Goal: Transaction & Acquisition: Purchase product/service

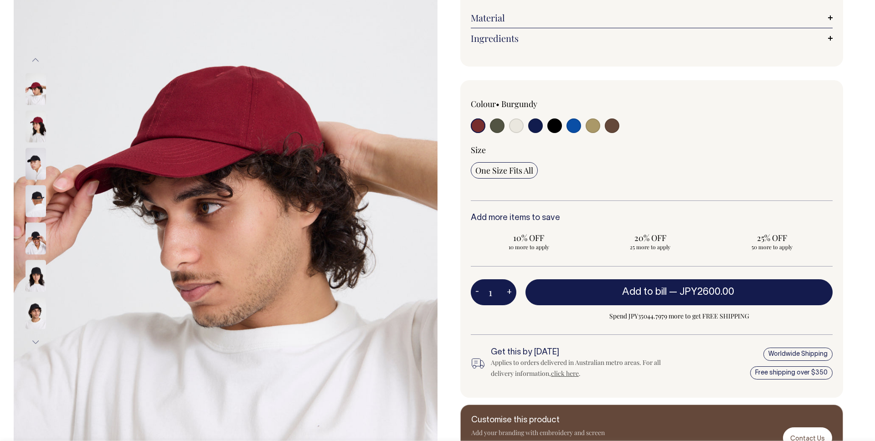
click at [535, 132] on input "radio" at bounding box center [535, 126] width 15 height 15
radio input "true"
select select "Dark Navy"
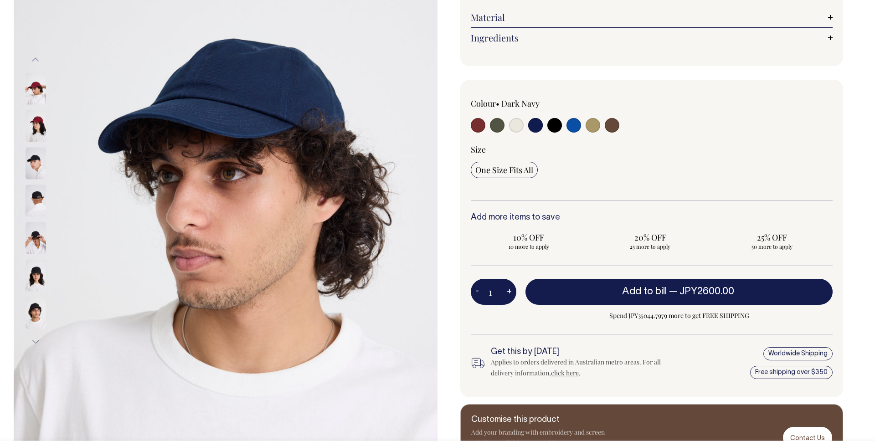
scroll to position [165, 0]
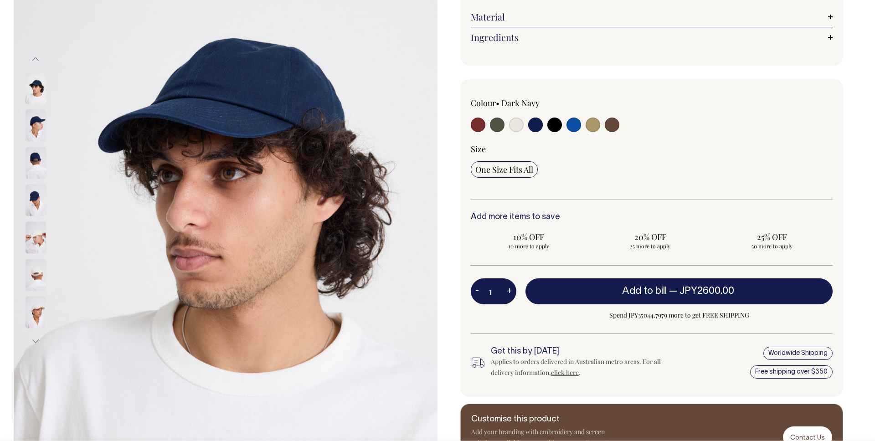
click at [519, 127] on input "radio" at bounding box center [516, 125] width 15 height 15
radio input "true"
select select "Natural"
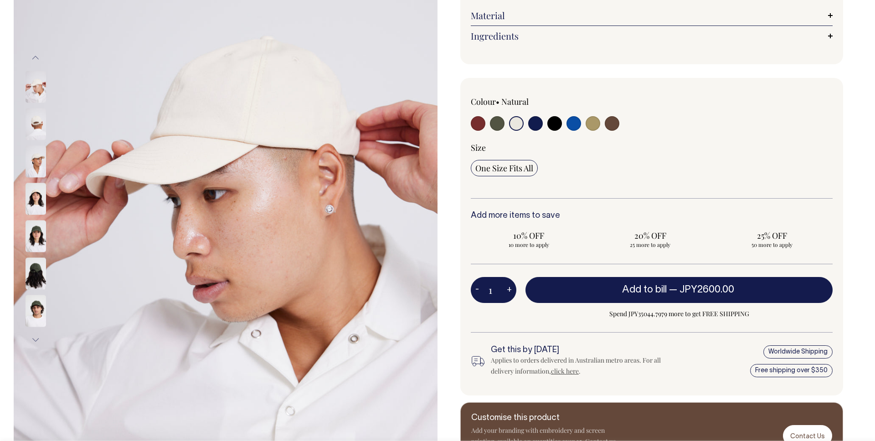
click at [575, 124] on input "radio" at bounding box center [574, 123] width 15 height 15
radio input "true"
select select "Worker Blue"
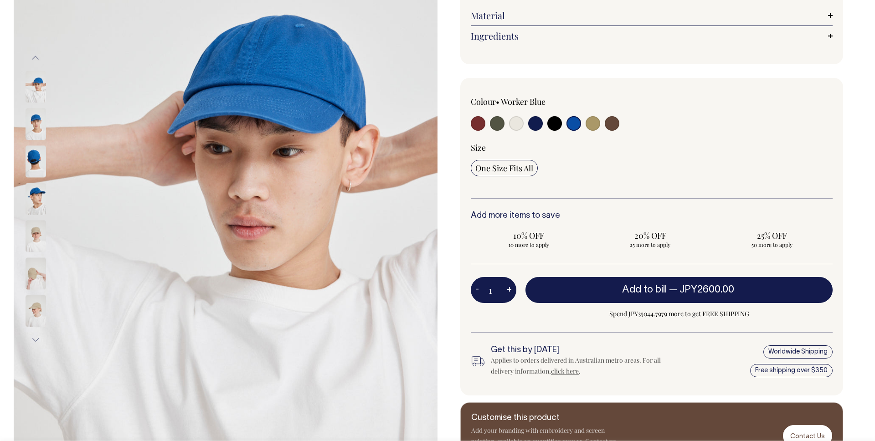
click at [590, 124] on input "radio" at bounding box center [593, 123] width 15 height 15
radio input "true"
select select "Washed Khaki"
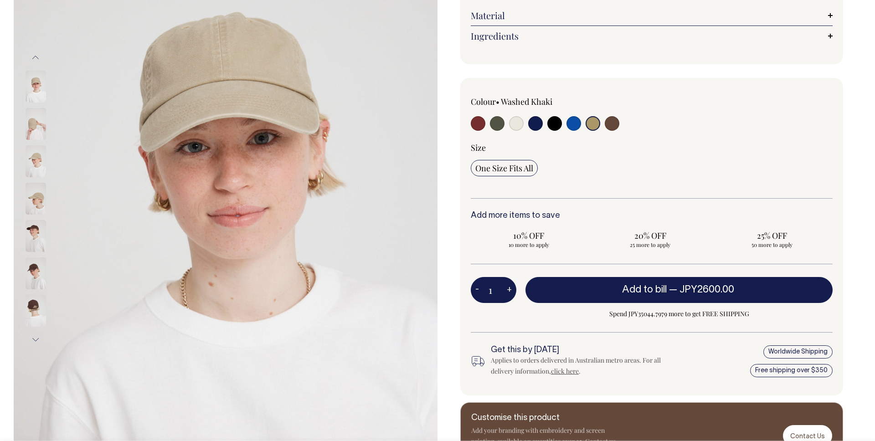
click at [615, 124] on input "radio" at bounding box center [612, 123] width 15 height 15
radio input "true"
select select "Espresso"
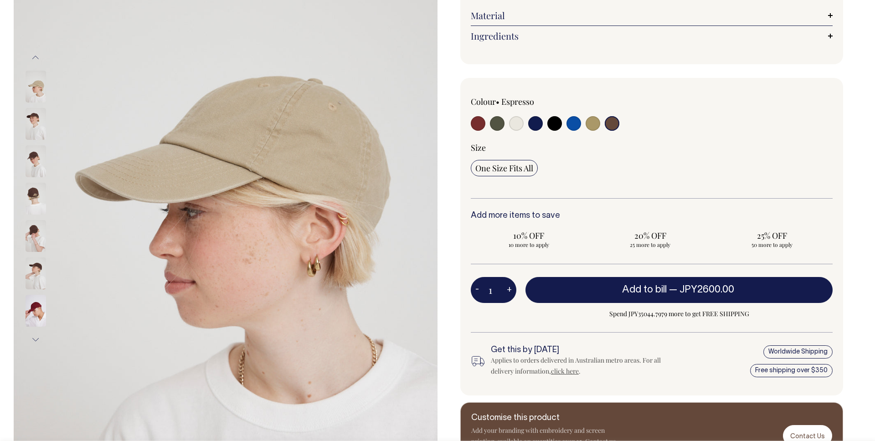
click at [612, 122] on input "radio" at bounding box center [612, 123] width 15 height 15
click at [612, 128] on input "radio" at bounding box center [612, 123] width 15 height 15
click at [612, 125] on input "radio" at bounding box center [612, 123] width 15 height 15
drag, startPoint x: 191, startPoint y: 198, endPoint x: 46, endPoint y: 197, distance: 145.4
click at [60, 196] on div "Previous Next" at bounding box center [226, 199] width 424 height 636
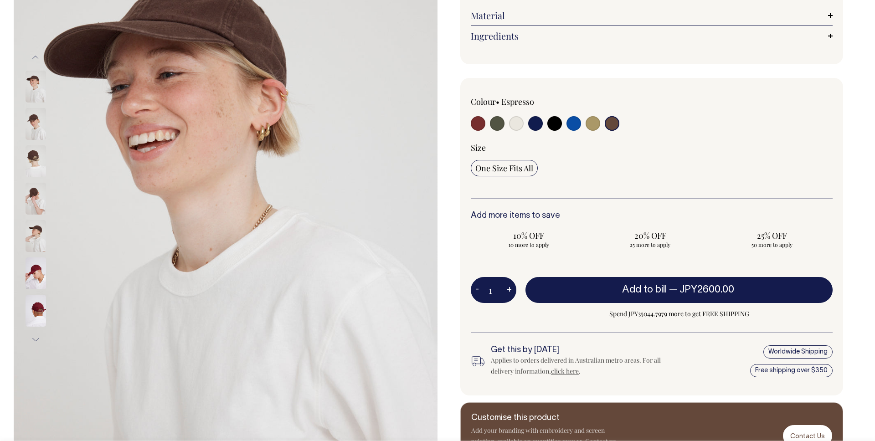
click at [33, 196] on img at bounding box center [36, 199] width 21 height 32
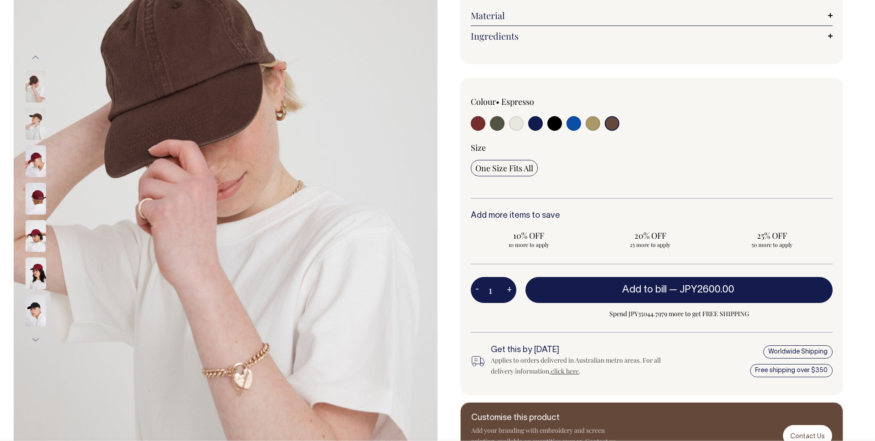
click at [34, 218] on div at bounding box center [48, 235] width 46 height 37
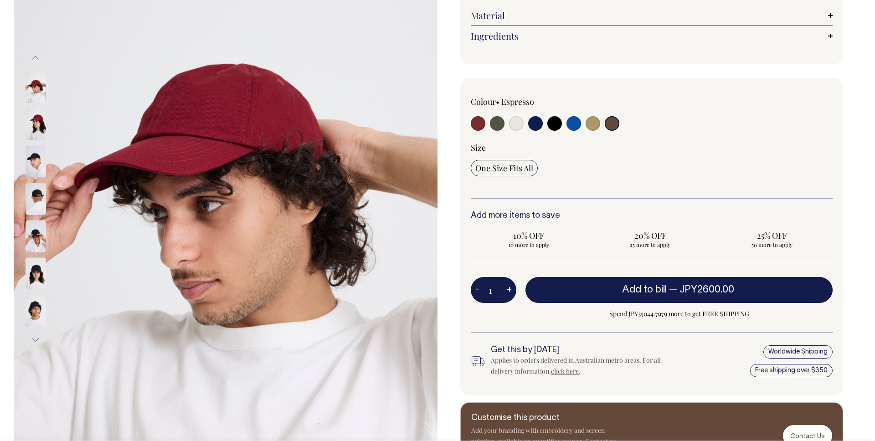
click at [39, 165] on img at bounding box center [36, 161] width 21 height 32
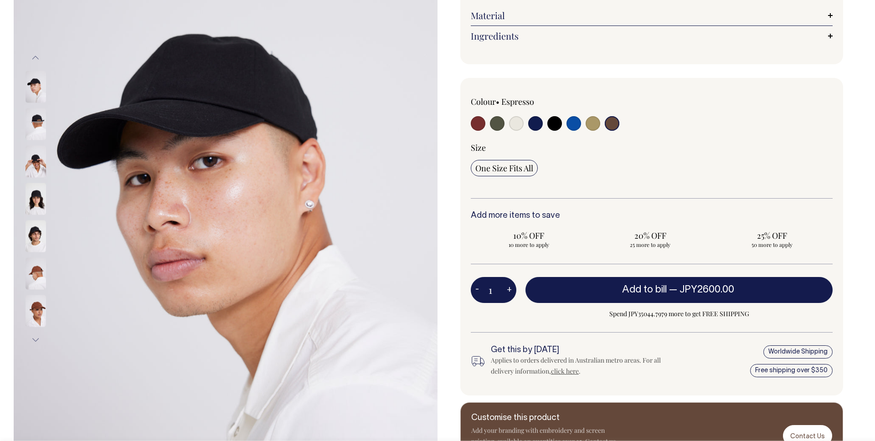
click at [31, 201] on img at bounding box center [36, 199] width 21 height 32
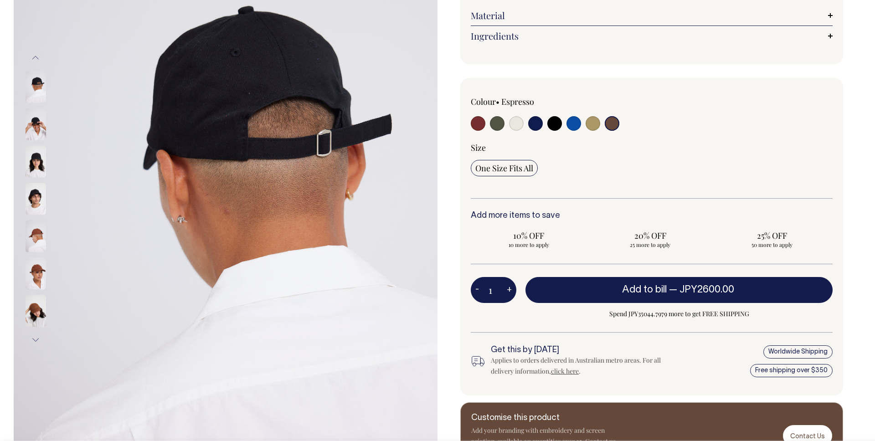
click at [32, 99] on img at bounding box center [36, 87] width 21 height 32
click at [45, 122] on img at bounding box center [36, 124] width 21 height 32
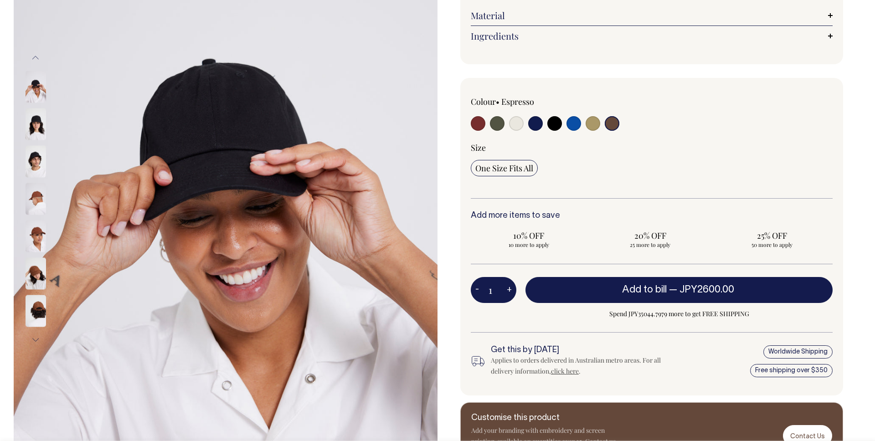
click at [30, 341] on button "Next" at bounding box center [36, 340] width 14 height 21
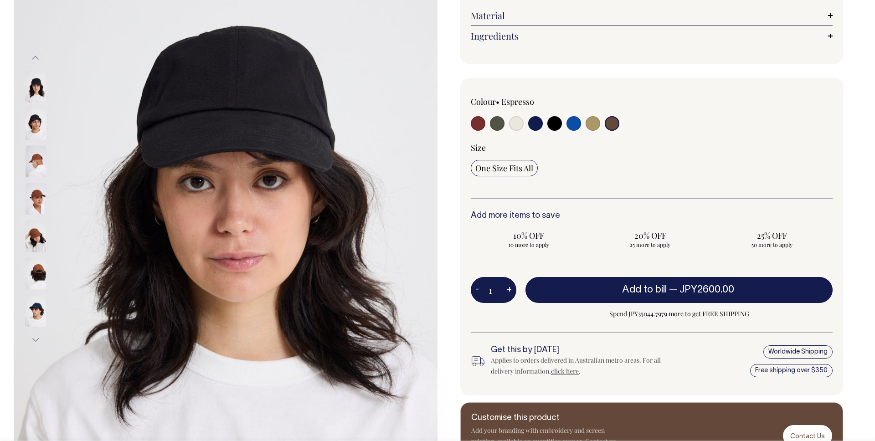
click at [42, 269] on img at bounding box center [36, 274] width 21 height 32
click at [33, 277] on img at bounding box center [36, 274] width 21 height 32
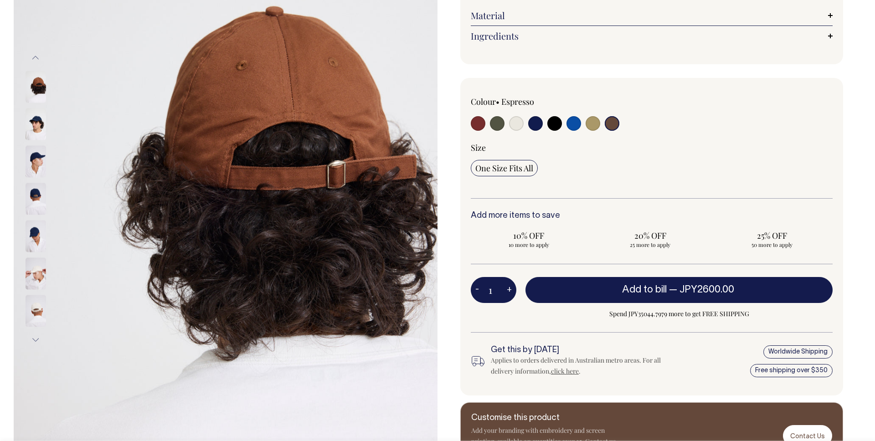
click at [31, 265] on img at bounding box center [36, 274] width 21 height 32
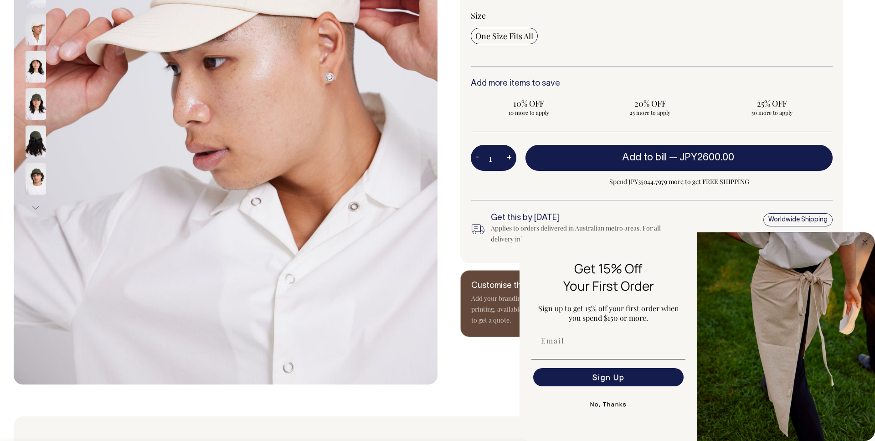
scroll to position [299, 0]
click at [508, 155] on button "+" at bounding box center [509, 158] width 14 height 18
type input "2"
click at [508, 155] on button "+" at bounding box center [509, 158] width 14 height 18
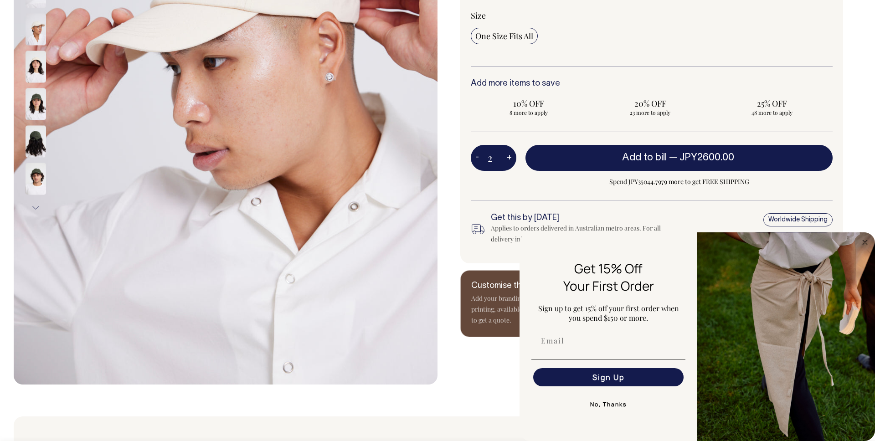
type input "3"
click at [508, 155] on button "+" at bounding box center [509, 158] width 14 height 18
type input "4"
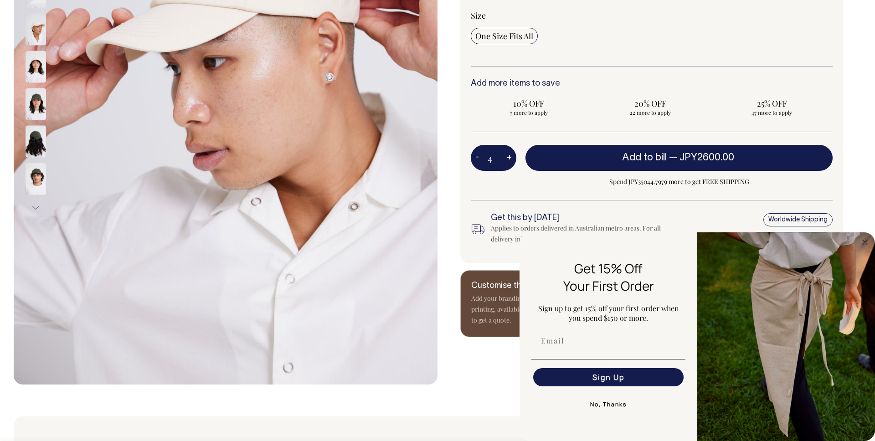
click at [508, 155] on button "+" at bounding box center [509, 158] width 14 height 18
type input "5"
click at [508, 155] on button "+" at bounding box center [509, 158] width 14 height 18
type input "6"
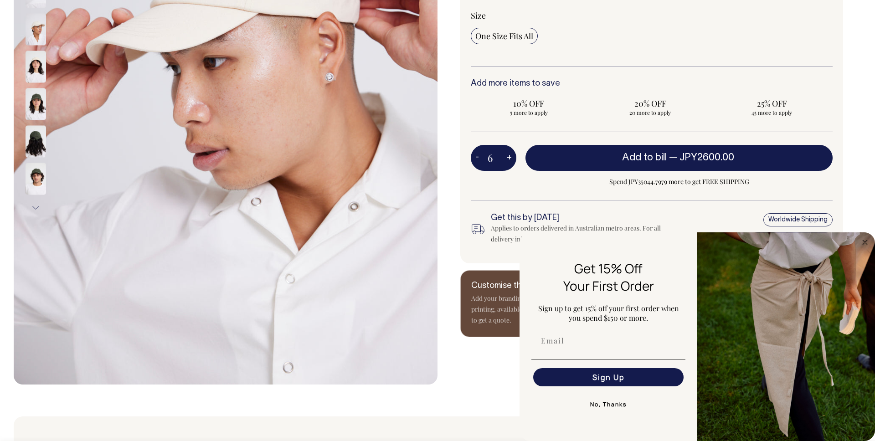
type input "6"
click at [508, 155] on button "+" at bounding box center [509, 158] width 14 height 18
type input "7"
click at [508, 155] on button "+" at bounding box center [509, 158] width 14 height 18
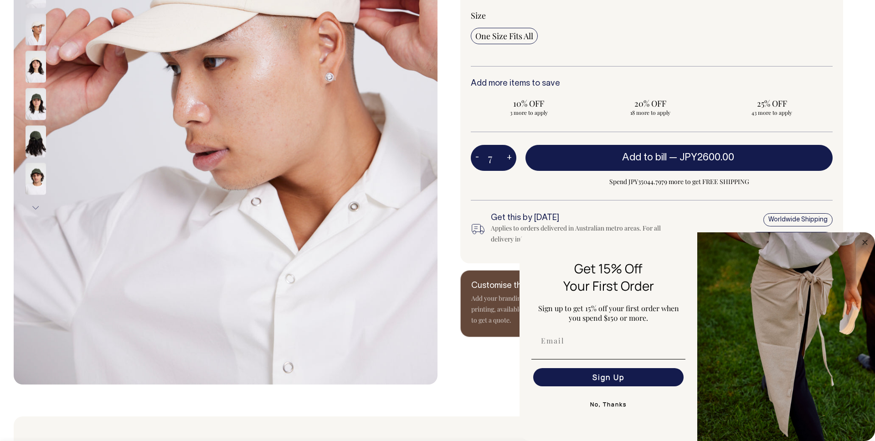
type input "8"
click at [508, 155] on button "+" at bounding box center [509, 158] width 14 height 18
type input "9"
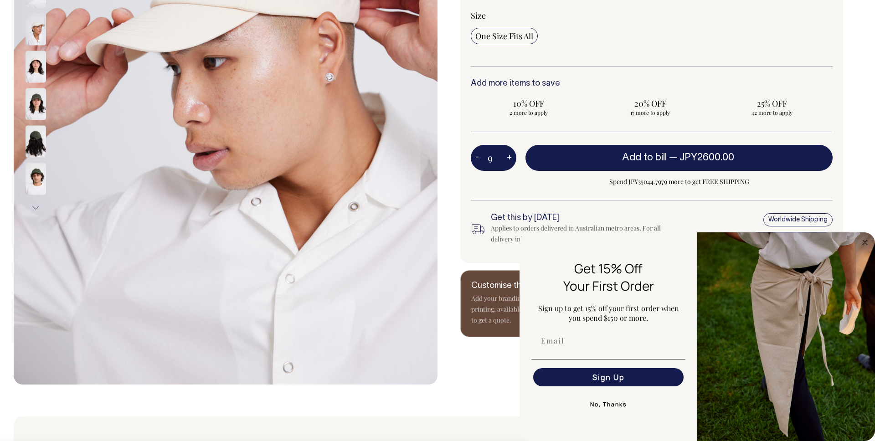
click at [508, 155] on button "+" at bounding box center [509, 158] width 14 height 18
type input "10"
radio input "true"
type input "10"
click at [508, 155] on button "+" at bounding box center [509, 158] width 14 height 18
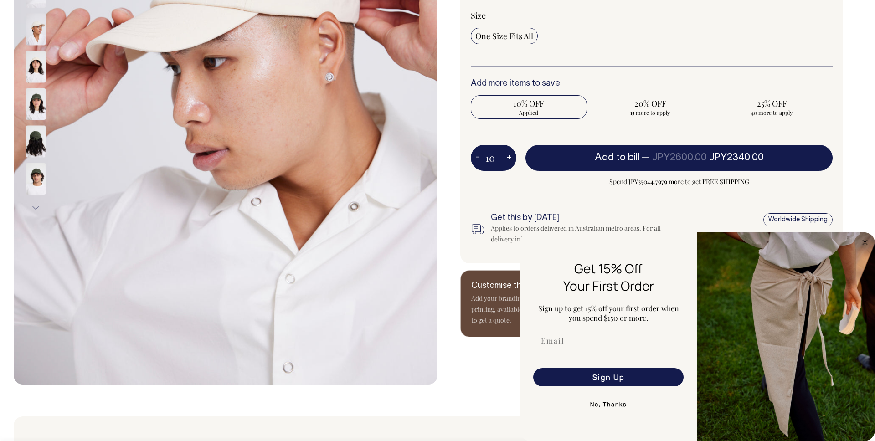
type input "11"
radio input "true"
type input "11"
click at [508, 155] on button "+" at bounding box center [509, 158] width 14 height 18
type input "12"
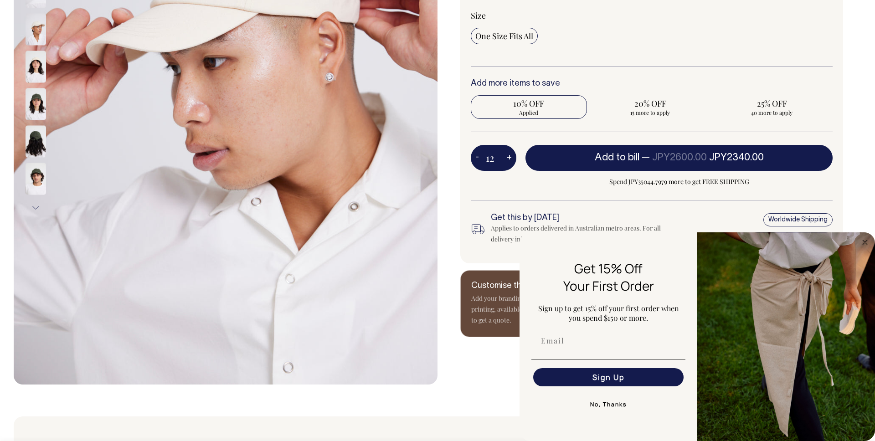
radio input "true"
type input "12"
click at [508, 155] on button "+" at bounding box center [509, 158] width 14 height 18
type input "13"
radio input "true"
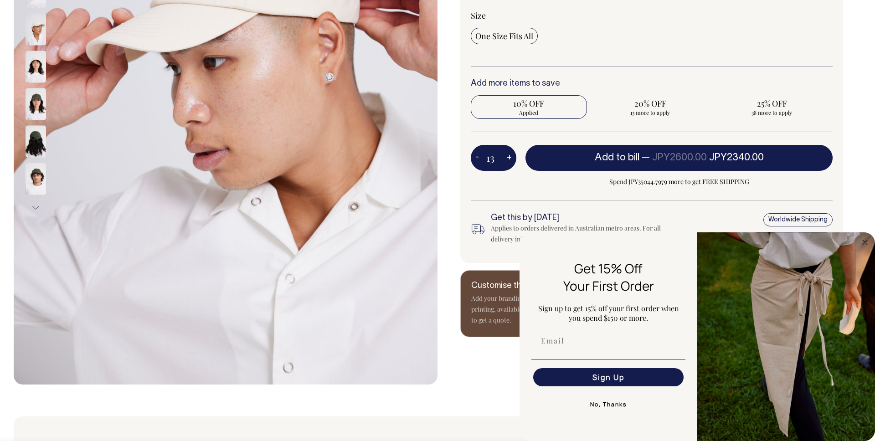
type input "13"
click at [508, 155] on button "+" at bounding box center [509, 158] width 14 height 18
type input "14"
radio input "true"
type input "14"
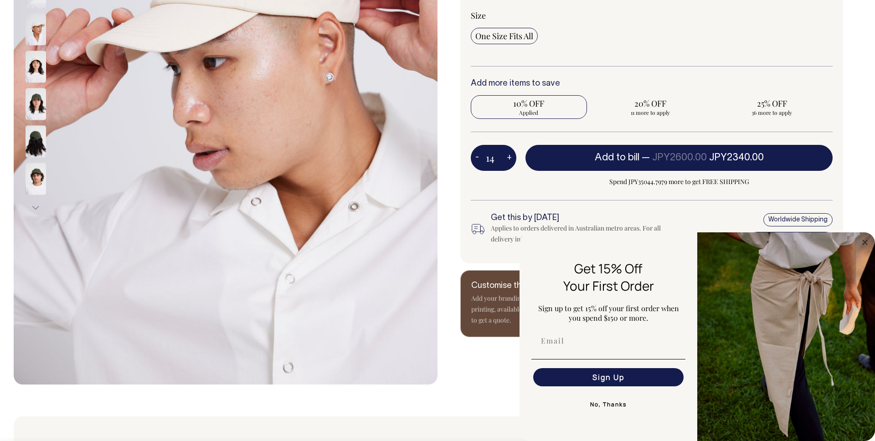
click at [508, 155] on button "+" at bounding box center [509, 158] width 14 height 18
type input "15"
radio input "true"
type input "15"
click at [508, 155] on button "+" at bounding box center [509, 158] width 14 height 18
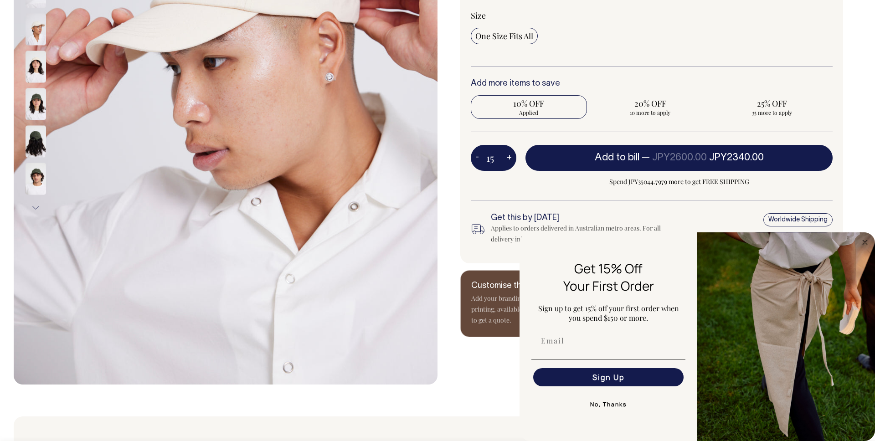
type input "16"
radio input "true"
type input "16"
click at [508, 155] on button "+" at bounding box center [509, 158] width 14 height 18
type input "17"
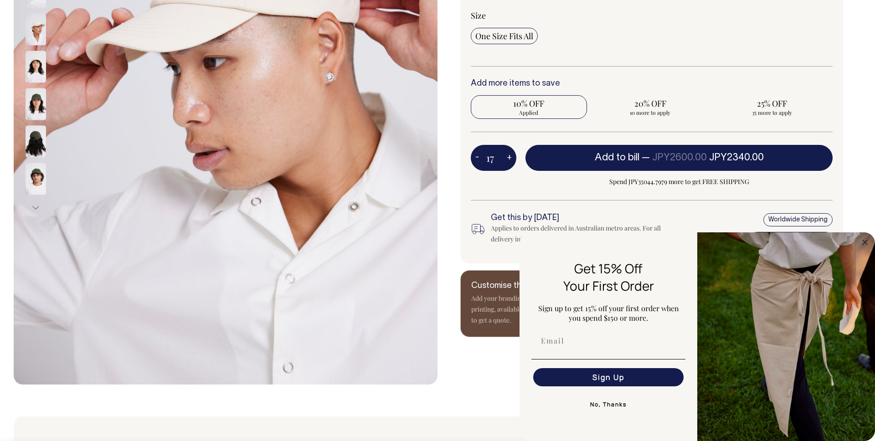
radio input "true"
type input "17"
click at [508, 155] on button "+" at bounding box center [509, 158] width 14 height 18
type input "18"
radio input "true"
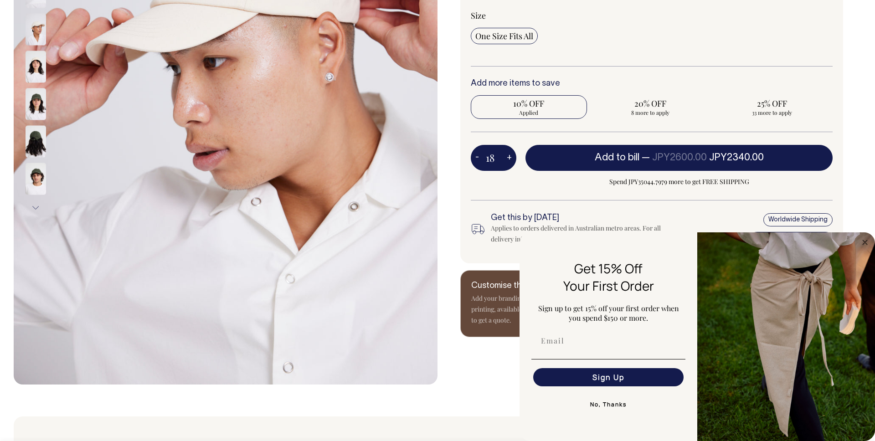
type input "18"
click at [508, 155] on button "+" at bounding box center [509, 158] width 14 height 18
type input "19"
radio input "true"
type input "19"
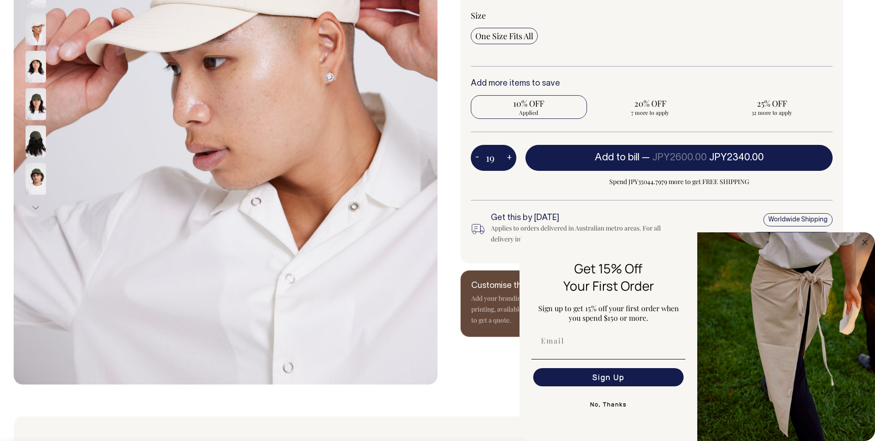
click at [508, 155] on button "+" at bounding box center [509, 158] width 14 height 18
type input "20"
radio input "true"
type input "20"
click at [508, 155] on button "+" at bounding box center [509, 158] width 14 height 18
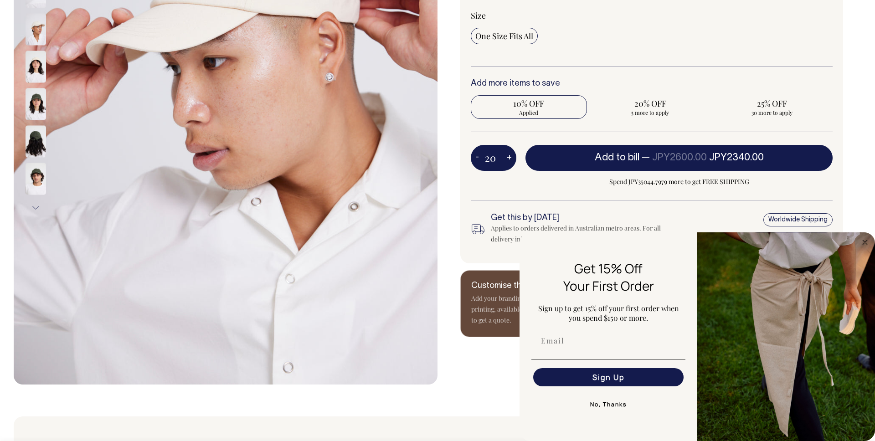
type input "21"
radio input "true"
type input "21"
click at [508, 155] on button "+" at bounding box center [509, 158] width 14 height 18
type input "22"
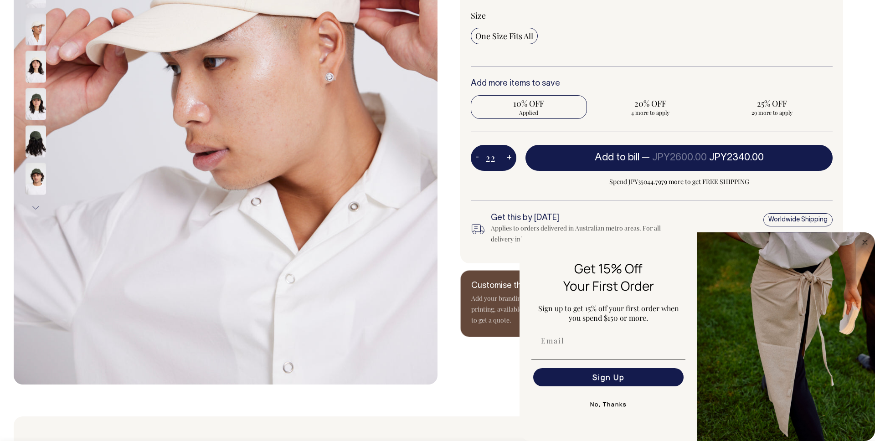
radio input "true"
type input "22"
click at [508, 155] on button "+" at bounding box center [509, 158] width 14 height 18
type input "23"
radio input "true"
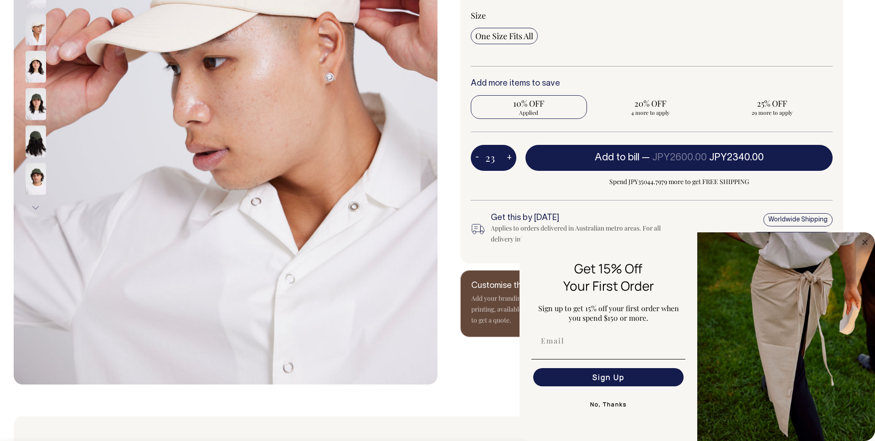
type input "23"
click at [508, 155] on button "+" at bounding box center [509, 158] width 14 height 18
type input "24"
radio input "true"
type input "24"
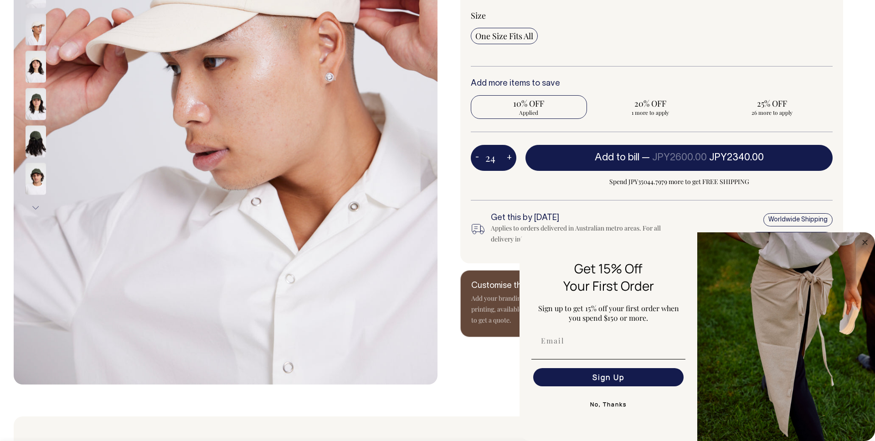
click at [508, 155] on button "+" at bounding box center [509, 158] width 14 height 18
type input "25"
radio input "false"
radio input "true"
type input "25"
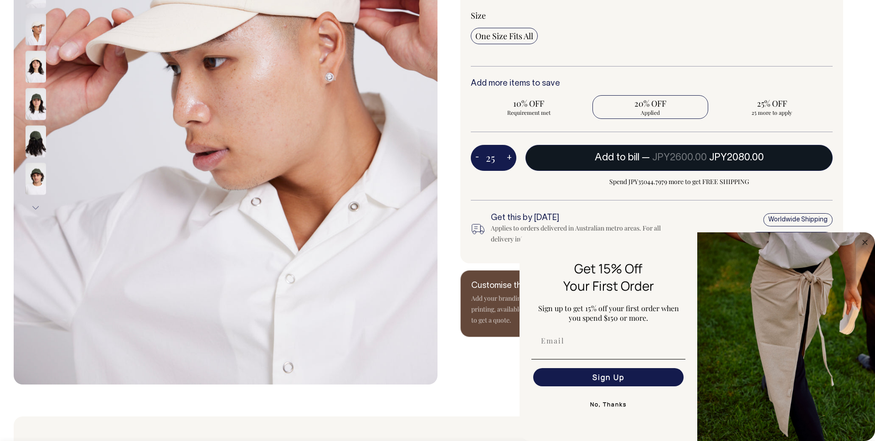
click at [667, 154] on span "JPY2600.00" at bounding box center [679, 157] width 55 height 9
type input "1"
radio input "false"
type input "1"
radio input "true"
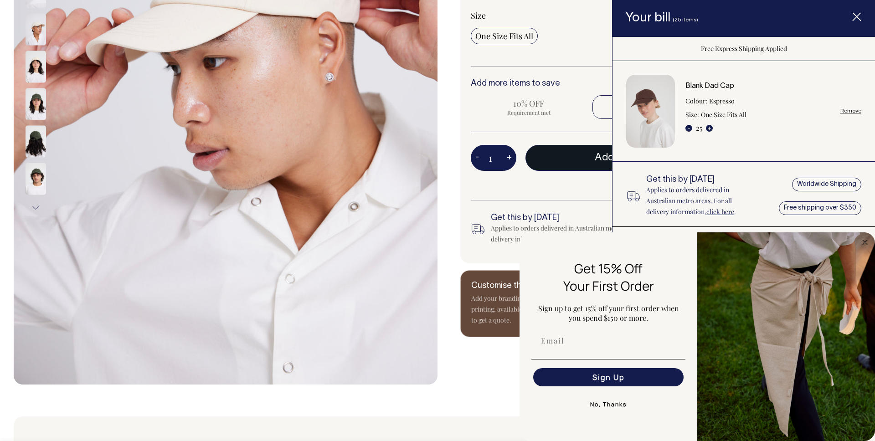
click at [611, 351] on div "FLYOUT Form" at bounding box center [609, 340] width 160 height 27
click at [573, 349] on input "Email" at bounding box center [608, 341] width 150 height 18
type input "[EMAIL_ADDRESS][DOMAIN_NAME]"
click at [585, 385] on button "Sign Up" at bounding box center [608, 377] width 150 height 18
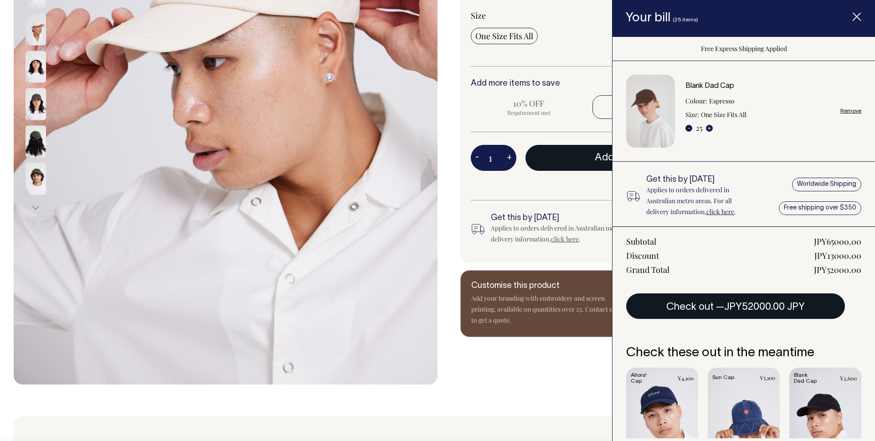
scroll to position [295, 0]
